Goal: Task Accomplishment & Management: Complete application form

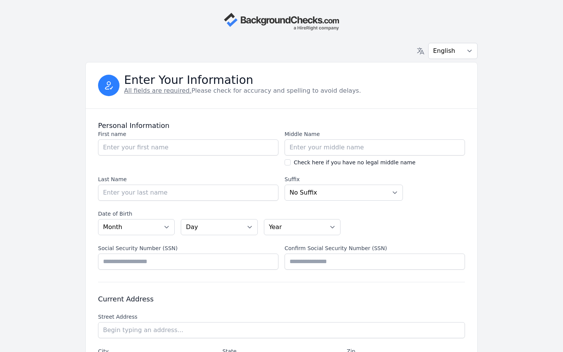
select select "CO"
select select "internship"
select select
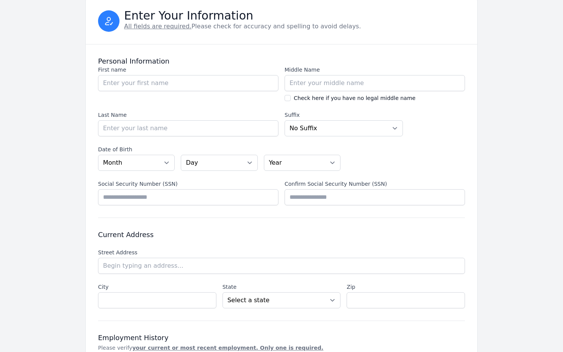
scroll to position [23, 0]
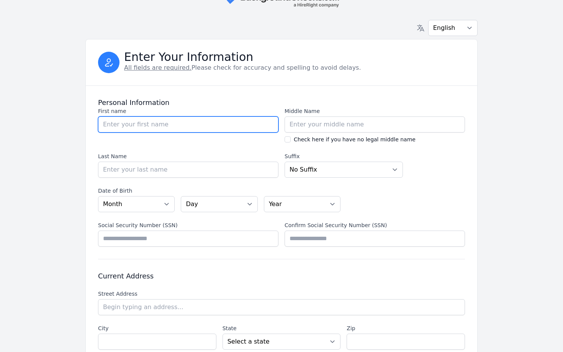
click at [193, 123] on input "First name" at bounding box center [188, 125] width 181 height 16
type input "Gernene"
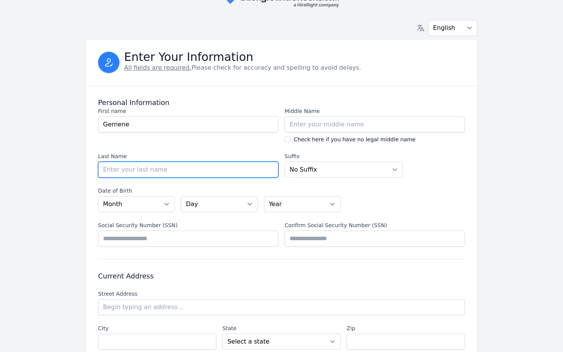
click at [202, 172] on input "Last Name" at bounding box center [188, 170] width 181 height 16
type input "Tan"
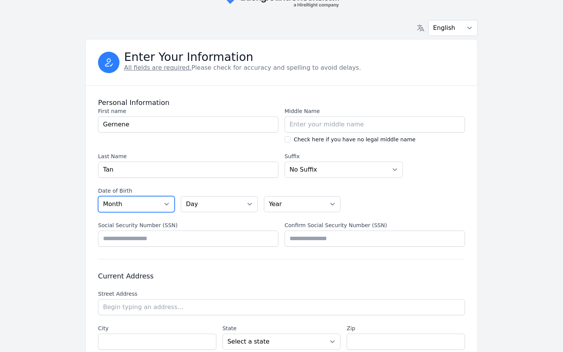
click at [133, 207] on select "Month [DATE] - [DATE] - [DATE] - [DATE] - [DATE] - [DATE] - [DATE] - [DATE] - […" at bounding box center [136, 204] width 77 height 16
select select "08"
click at [98, 196] on select "Month [DATE] - [DATE] - [DATE] - [DATE] - [DATE] - [DATE] - [DATE] - [DATE] - […" at bounding box center [136, 204] width 77 height 16
click at [200, 202] on select "Day 01 02 03 04 05 06 07 08 09 10 11 12 13 14 15 16 17 18 19 20 21 22 23 24 25 …" at bounding box center [219, 204] width 77 height 16
select select "20"
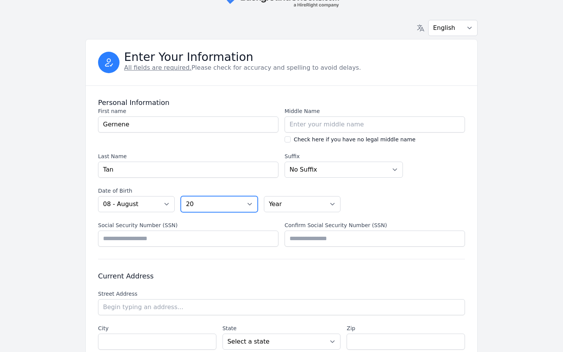
click at [181, 196] on select "Day 01 02 03 04 05 06 07 08 09 10 11 12 13 14 15 16 17 18 19 20 21 22 23 24 25 …" at bounding box center [219, 204] width 77 height 16
click at [286, 209] on select "Year [DATE] 2006 2005 2004 2003 2002 2001 2000 1999 1998 1997 1996 1995 1994 19…" at bounding box center [302, 204] width 77 height 16
select select "2001"
click at [264, 196] on select "Year [DATE] 2006 2005 2004 2003 2002 2001 2000 1999 1998 1997 1996 1995 1994 19…" at bounding box center [302, 204] width 77 height 16
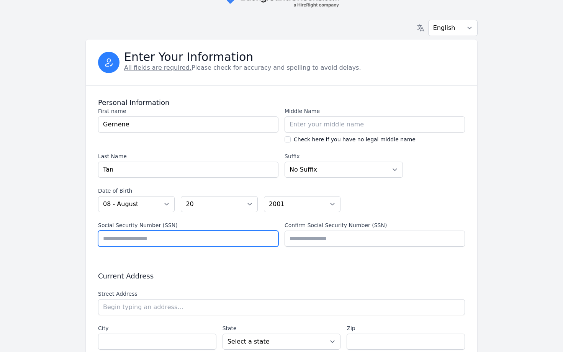
click at [179, 242] on input "Social Security Number (SSN)" at bounding box center [188, 239] width 181 height 16
type input "*********"
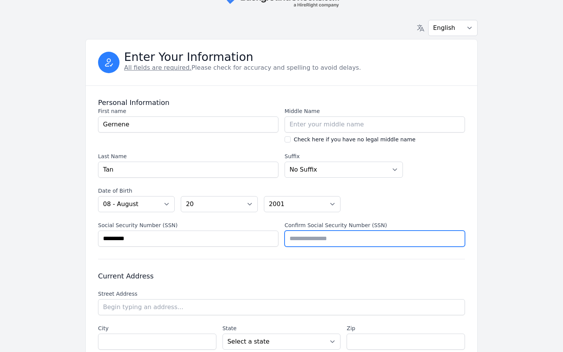
click at [322, 240] on input "Confirm Social Security Number (SSN)" at bounding box center [375, 239] width 181 height 16
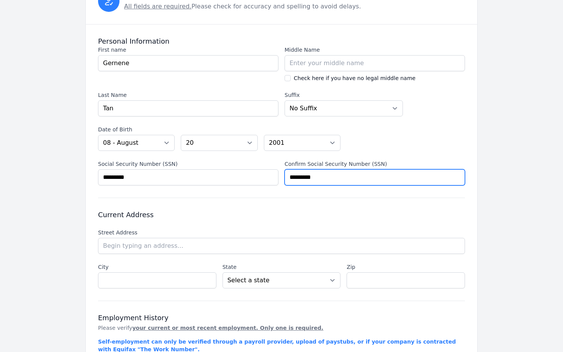
scroll to position [102, 0]
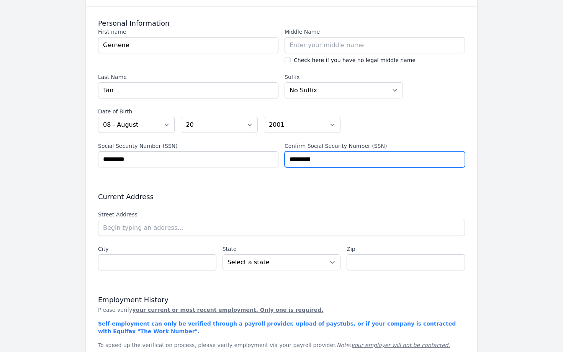
type input "*********"
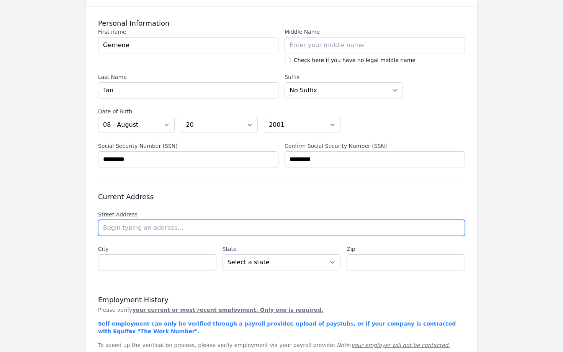
click at [309, 229] on input "text" at bounding box center [281, 228] width 367 height 16
type input "[STREET_ADDRESS]"
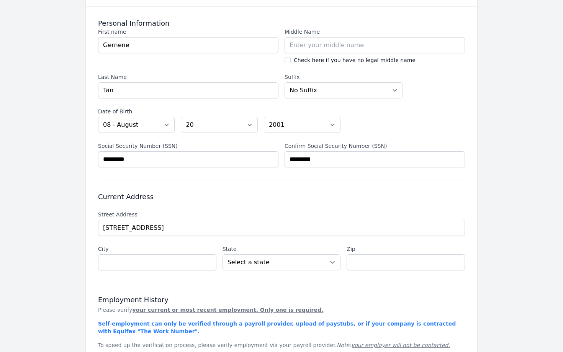
click at [0, 0] on li "[STREET_ADDRESS]" at bounding box center [0, 0] width 0 height 0
type input "[GEOGRAPHIC_DATA]"
select select "CO"
type input "80301"
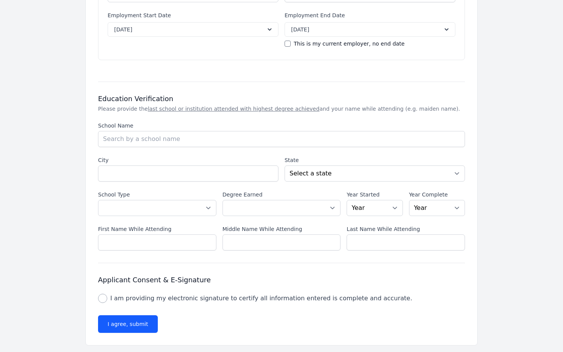
scroll to position [614, 0]
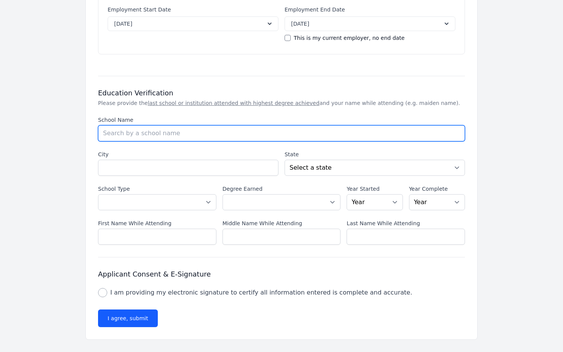
click at [185, 132] on input "School Name" at bounding box center [281, 133] width 367 height 16
type input "[GEOGRAPHIC_DATA]"
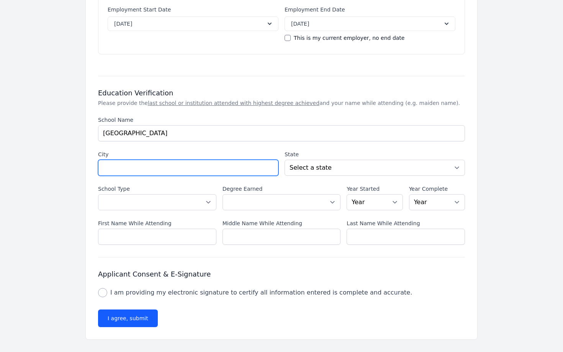
click at [171, 164] on input "City" at bounding box center [188, 168] width 181 height 16
type input "[GEOGRAPHIC_DATA]"
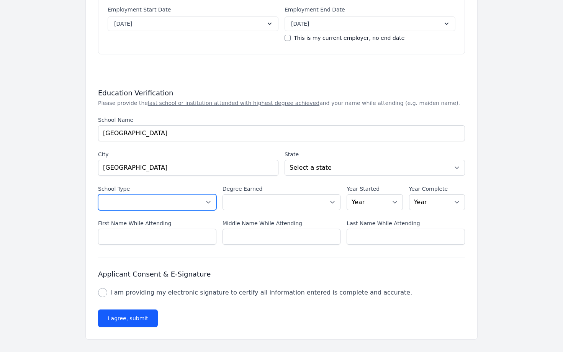
click at [179, 205] on select "Select a School Type High School U.S. College or [GEOGRAPHIC_DATA] (Non-U.S.) O…" at bounding box center [157, 202] width 118 height 16
select select "international"
click at [98, 194] on select "Select a School Type High School U.S. College or [GEOGRAPHIC_DATA] (Non-U.S.) O…" at bounding box center [157, 202] width 118 height 16
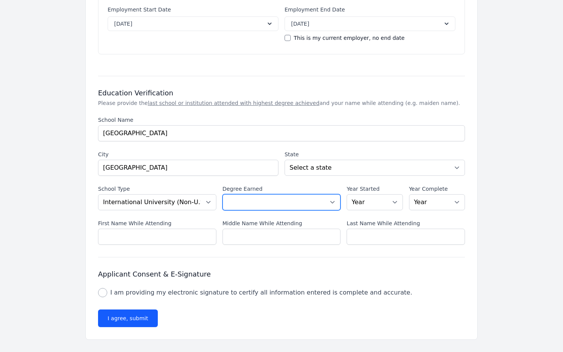
click at [251, 201] on select "Select a Degree No degree or incomplete High School Diploma or GED Associate's …" at bounding box center [282, 202] width 118 height 16
select select "bachelors"
click at [223, 194] on select "Select a Degree No degree or incomplete High School Diploma or GED Associate's …" at bounding box center [282, 202] width 118 height 16
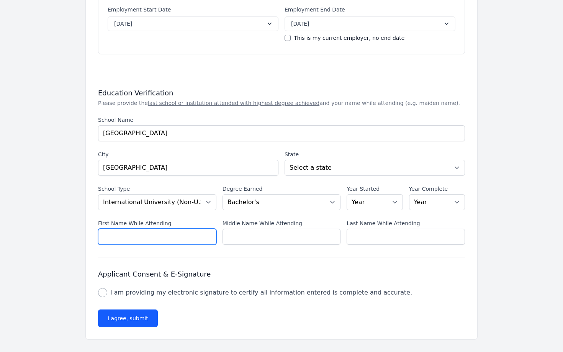
click at [199, 240] on input "First Name While Attending" at bounding box center [157, 237] width 118 height 16
type input "Gernene"
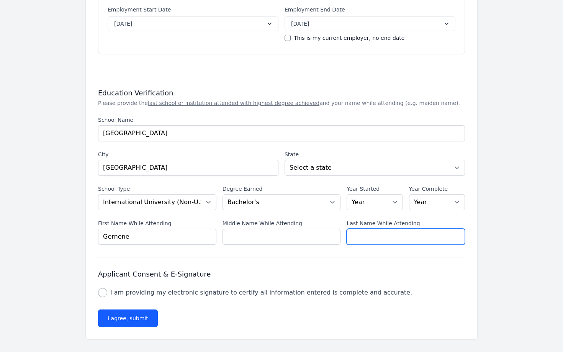
click at [415, 238] on input "Last Name While Attending" at bounding box center [406, 237] width 118 height 16
type input "Tan"
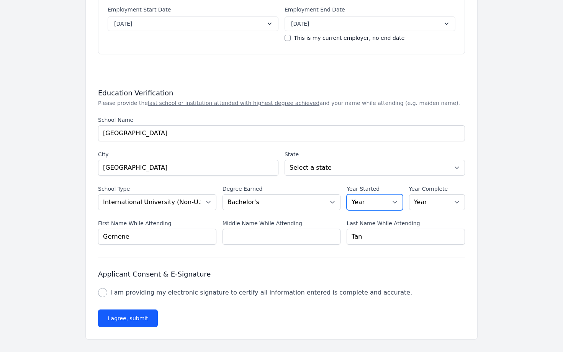
click at [394, 202] on select "Year [DATE] 2024 2023 2022 2021 2020 2019 2018 2017 2016 2015 2014 2013 2012 20…" at bounding box center [375, 202] width 56 height 16
select select "2020"
click at [347, 194] on select "Year [DATE] 2024 2023 2022 2021 2020 2019 2018 2017 2016 2015 2014 2013 2012 20…" at bounding box center [375, 202] width 56 height 16
click at [416, 200] on select "Year [DATE] 2024 2023 2022 2021 2020 2019 2018 2017 2016 2015 2014 2013 2012 20…" at bounding box center [437, 202] width 56 height 16
select select "2024"
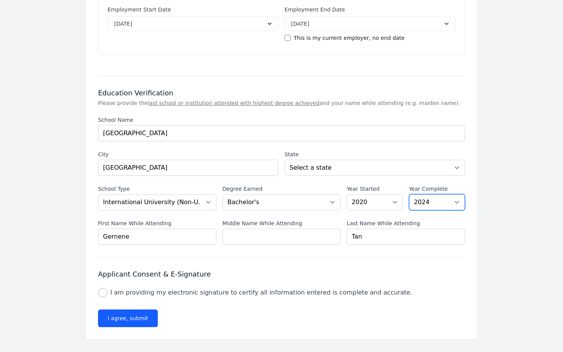
click at [409, 194] on select "Year [DATE] 2024 2023 2022 2021 2020 2019 2018 2017 2016 2015 2014 2013 2012 20…" at bounding box center [437, 202] width 56 height 16
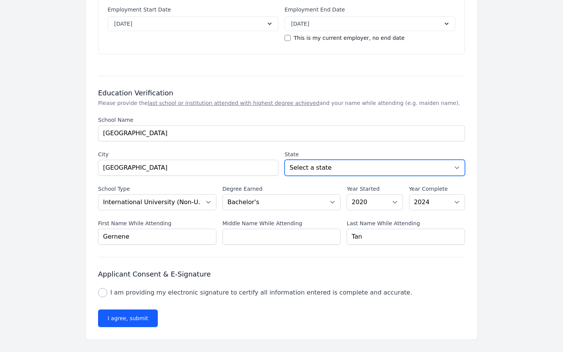
click at [319, 170] on select "Select a state [US_STATE] [US_STATE] [US_STATE] [US_STATE] [US_STATE] [US_STATE…" at bounding box center [375, 168] width 181 height 16
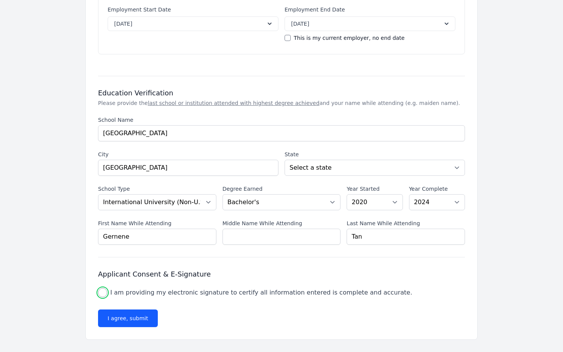
click at [103, 292] on input "I am providing my electronic signature to certify all information entered is co…" at bounding box center [102, 292] width 9 height 9
checkbox input "true"
click at [135, 319] on button "I agree, submit" at bounding box center [128, 319] width 60 height 18
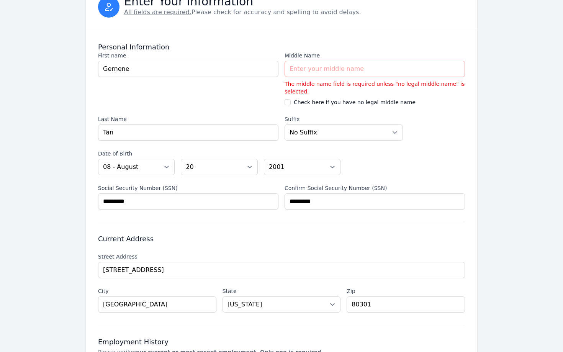
scroll to position [0, 0]
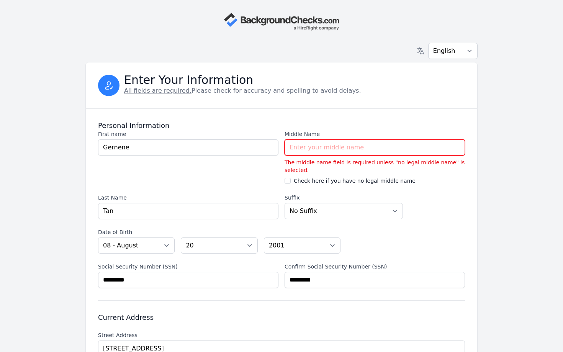
click at [301, 151] on input "Middle Name" at bounding box center [375, 148] width 181 height 16
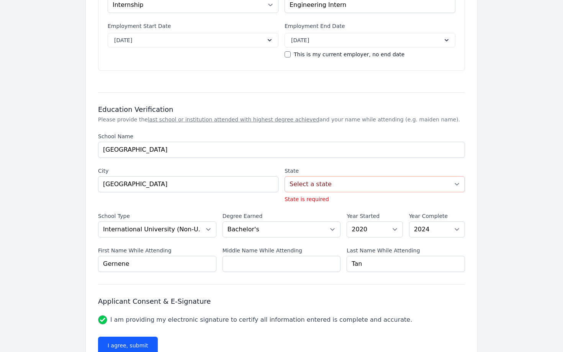
scroll to position [625, 0]
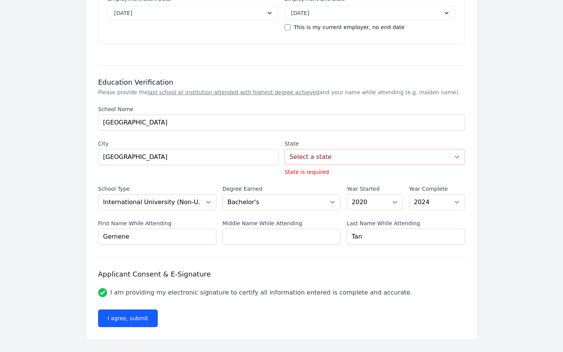
type input "[PERSON_NAME]"
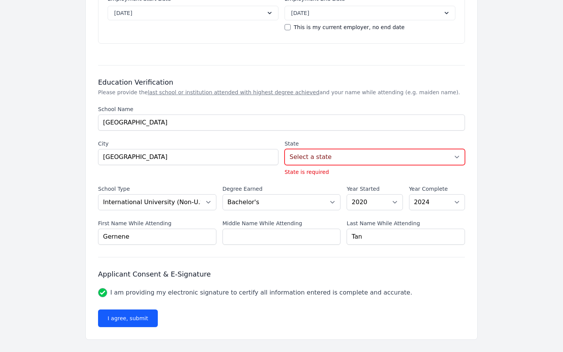
click at [309, 161] on select "Select a state [US_STATE] [US_STATE] [US_STATE] [US_STATE] [US_STATE] [US_STATE…" at bounding box center [375, 157] width 181 height 16
click at [417, 163] on select "Select a state [US_STATE] [US_STATE] [US_STATE] [US_STATE] [US_STATE] [US_STATE…" at bounding box center [375, 157] width 181 height 16
select select "CO"
click at [285, 159] on select "Select a state [US_STATE] [US_STATE] [US_STATE] [US_STATE] [US_STATE] [US_STATE…" at bounding box center [375, 157] width 181 height 16
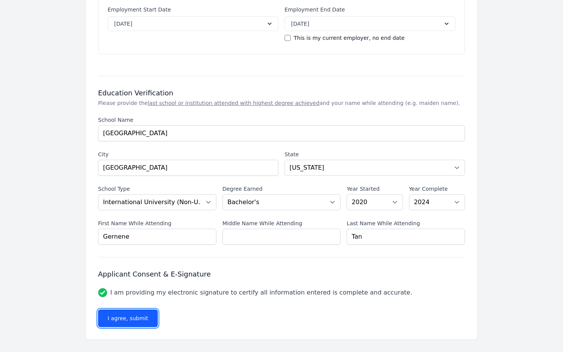
click at [142, 315] on button "I agree, submit" at bounding box center [128, 319] width 60 height 18
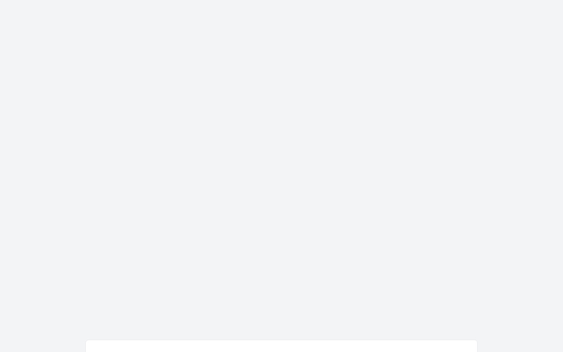
scroll to position [0, 0]
